Goal: Find specific page/section: Find specific page/section

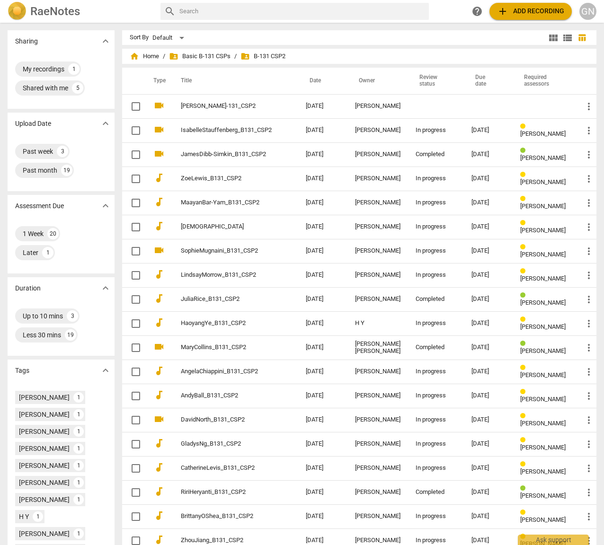
scroll to position [0, 0]
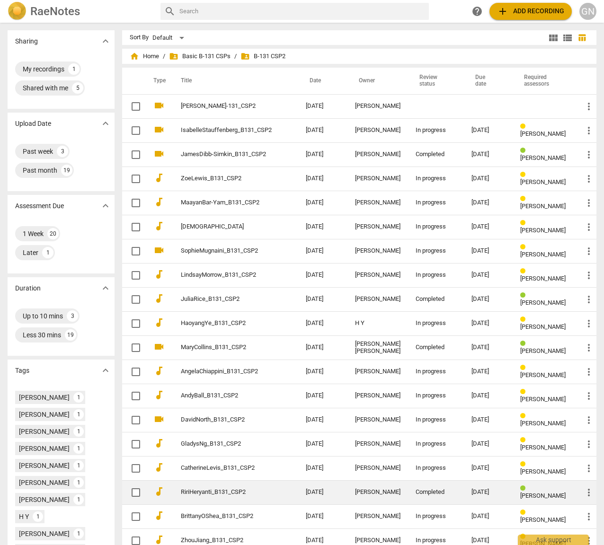
click at [410, 491] on td "Completed" at bounding box center [436, 492] width 56 height 24
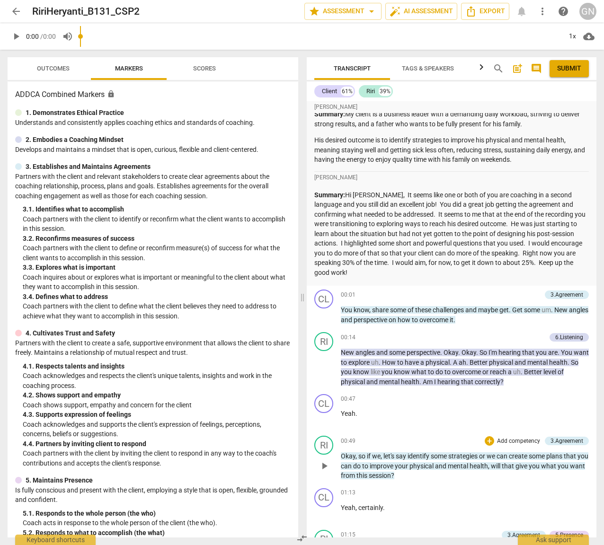
scroll to position [13, 0]
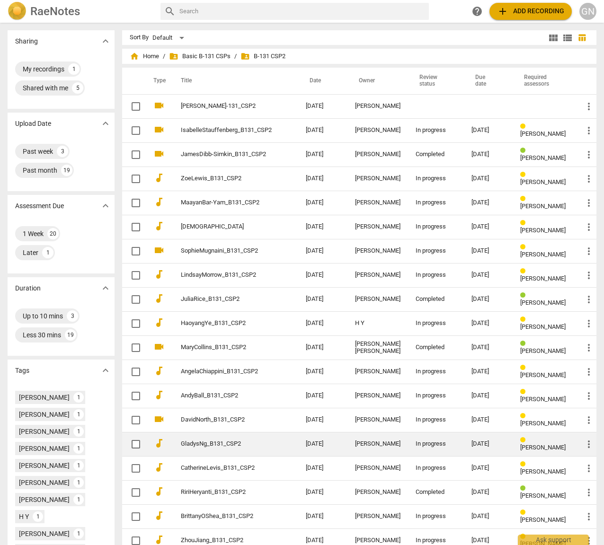
scroll to position [3, 0]
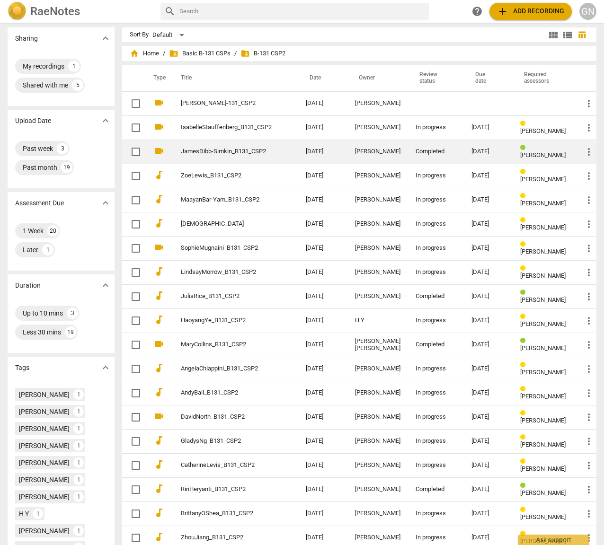
click at [298, 159] on td "JamesDibb-Simkin_B131_CSP2" at bounding box center [233, 152] width 129 height 24
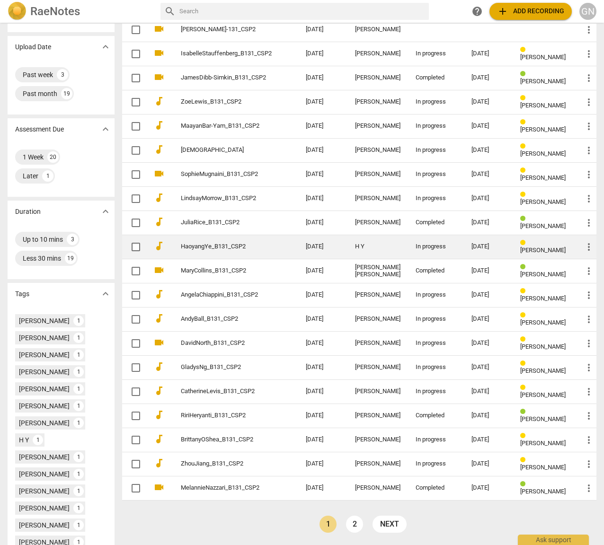
scroll to position [76, 0]
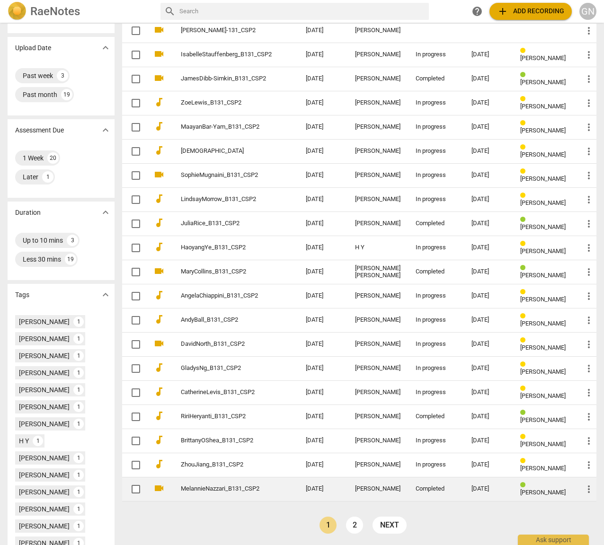
click at [370, 493] on div "[PERSON_NAME]" at bounding box center [377, 489] width 45 height 7
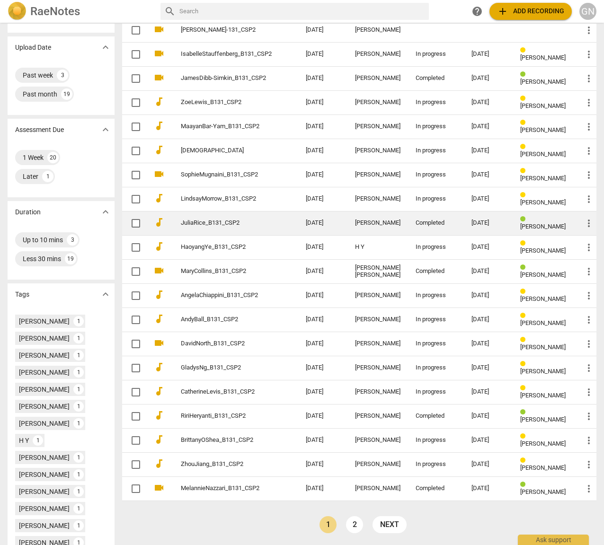
scroll to position [180, 0]
